Goal: Book appointment/travel/reservation

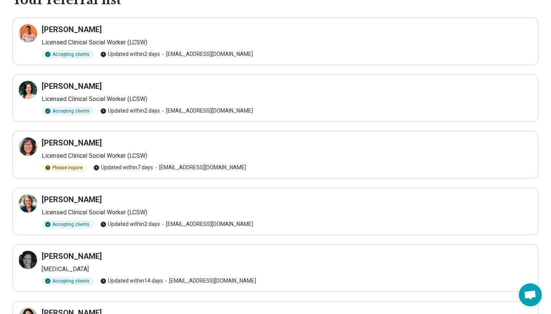
scroll to position [47, 0]
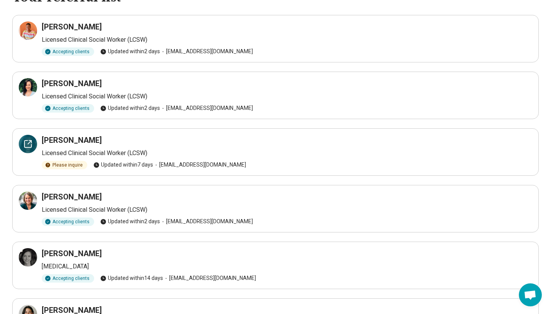
click at [29, 151] on div at bounding box center [28, 144] width 18 height 18
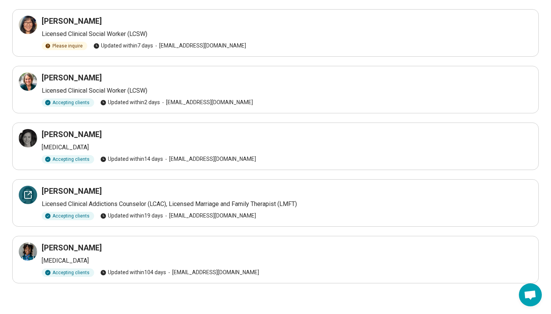
scroll to position [166, 0]
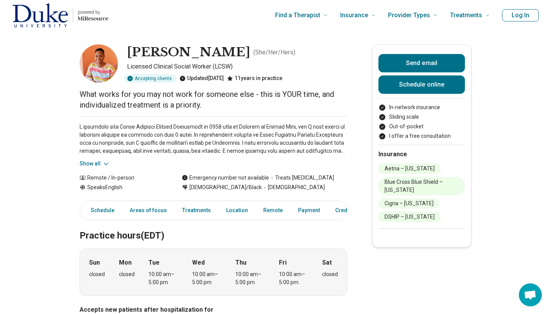
click at [96, 164] on button "Show all" at bounding box center [95, 164] width 30 height 8
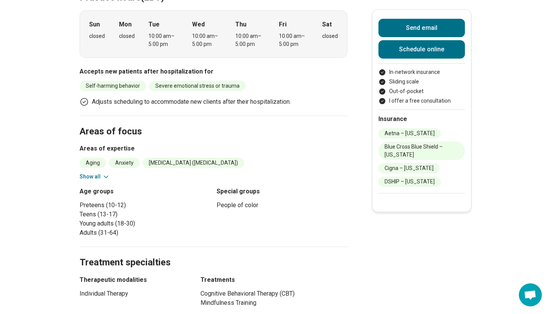
scroll to position [355, 0]
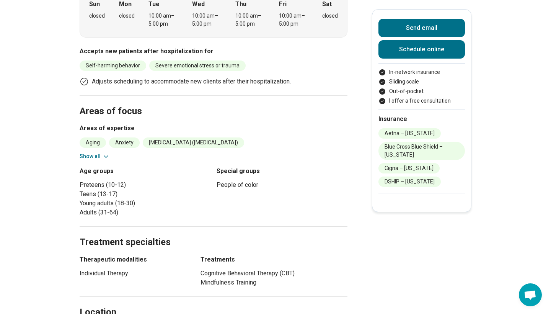
click at [102, 156] on icon at bounding box center [106, 157] width 8 height 8
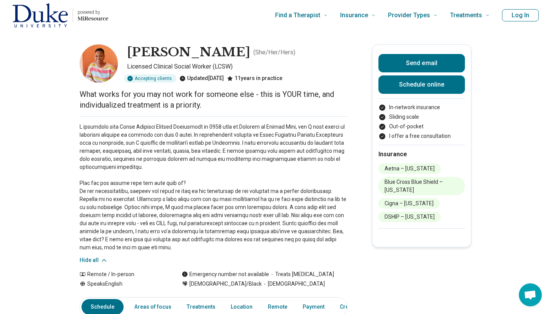
scroll to position [0, 0]
click at [425, 87] on link "Schedule online" at bounding box center [422, 84] width 87 height 18
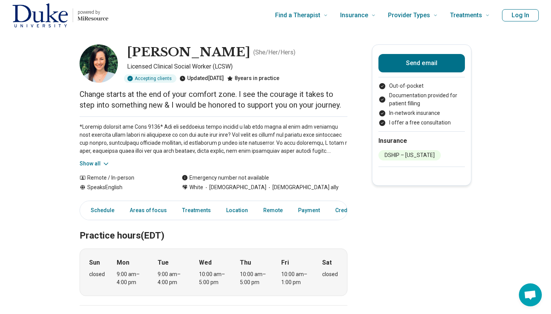
click at [98, 164] on button "Show all" at bounding box center [95, 164] width 30 height 8
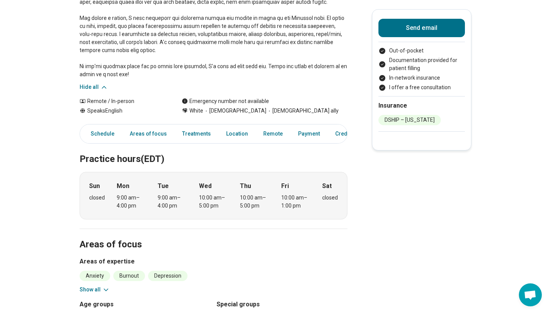
scroll to position [175, 0]
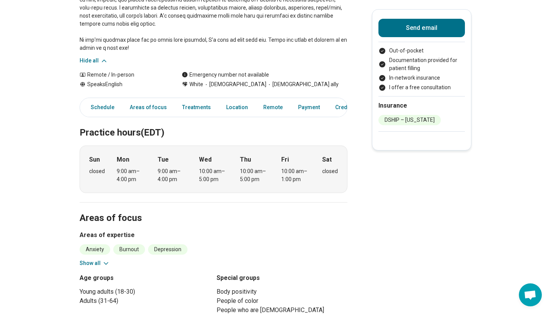
click at [394, 118] on li "DSHIP – [US_STATE]" at bounding box center [410, 120] width 62 height 10
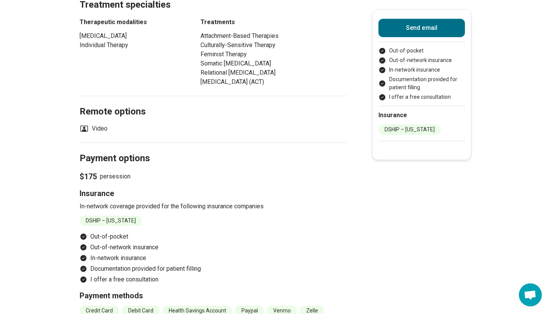
scroll to position [502, 0]
